Goal: Task Accomplishment & Management: Manage account settings

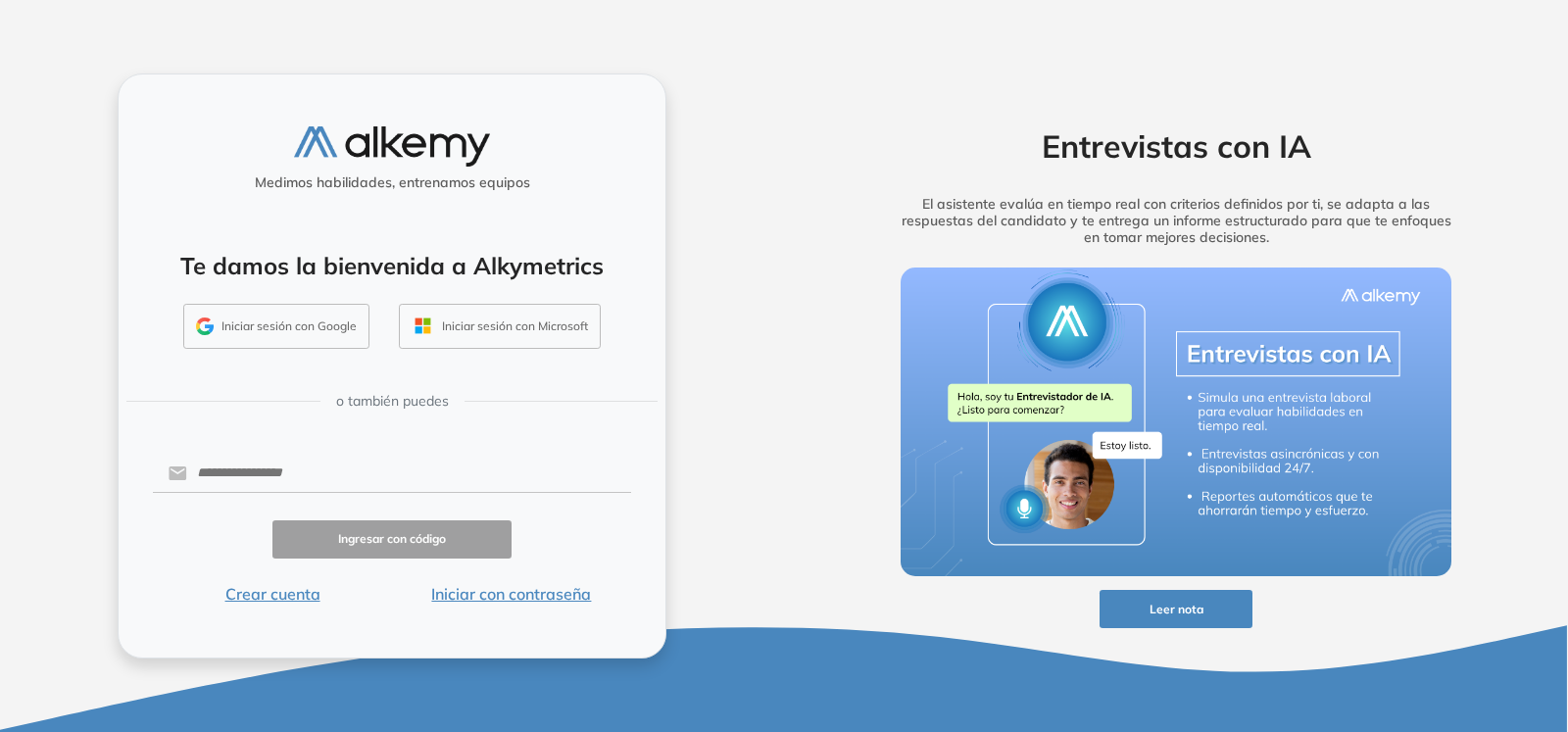
click at [272, 329] on button "Iniciar sesión con Google" at bounding box center [277, 326] width 187 height 45
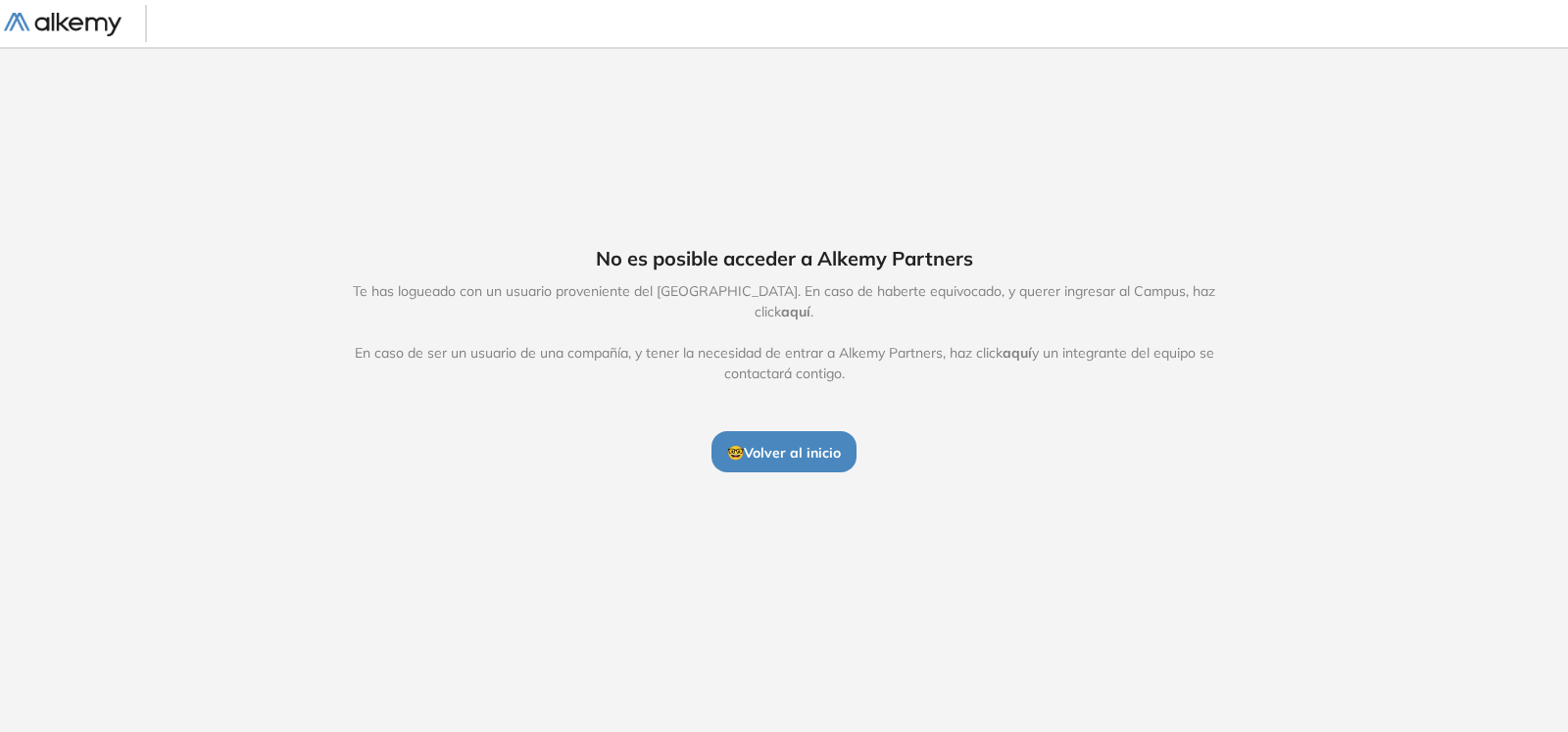
click at [812, 447] on span "🤓 Volver al inicio" at bounding box center [784, 453] width 114 height 18
